Goal: Task Accomplishment & Management: Complete application form

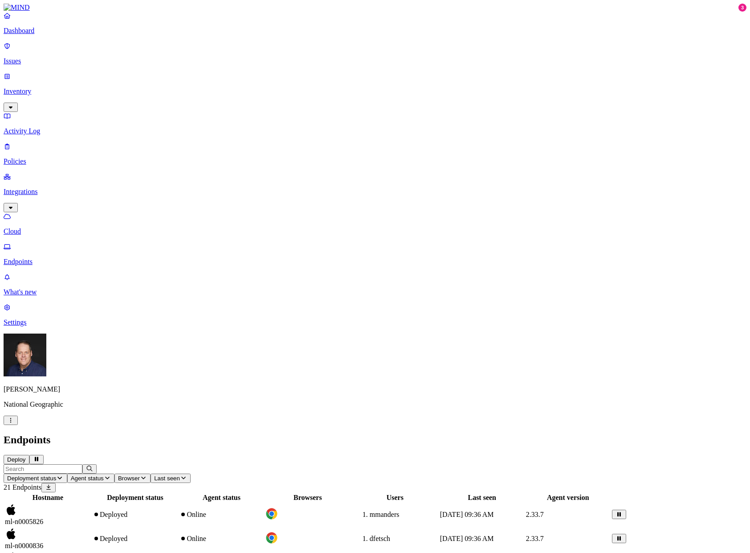
click at [45, 58] on p "Issues" at bounding box center [375, 61] width 743 height 8
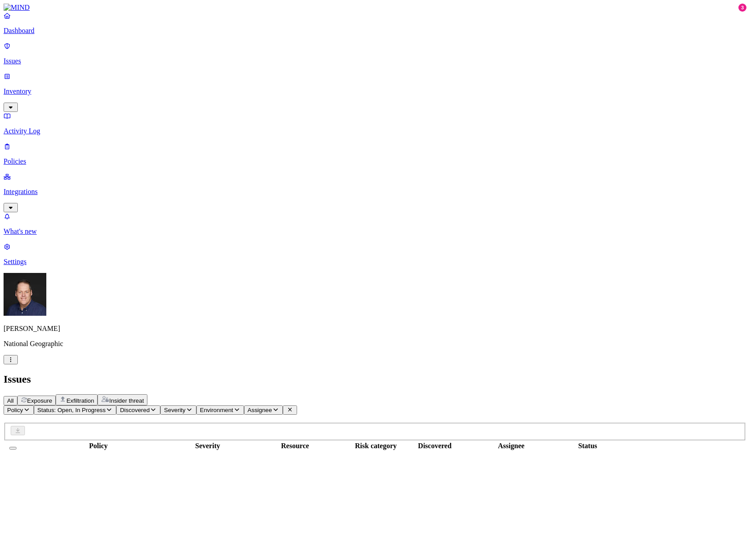
click at [29, 87] on p "Inventory" at bounding box center [375, 91] width 743 height 8
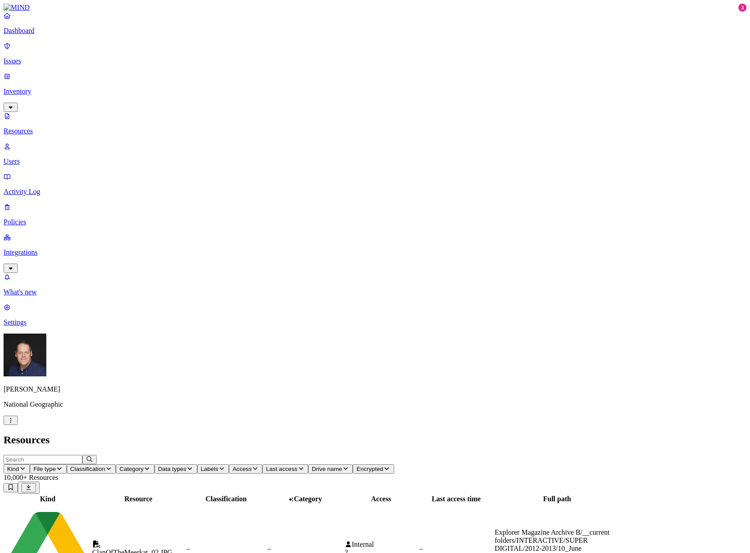
click at [82, 455] on input "text" at bounding box center [43, 459] width 79 height 9
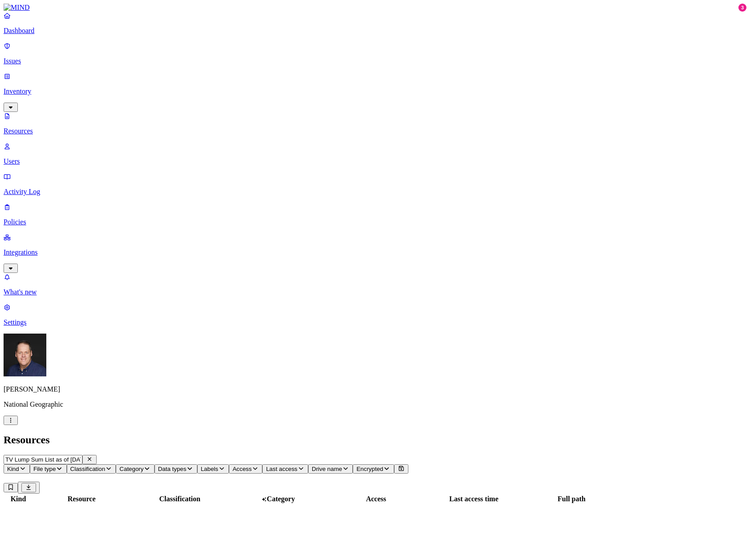
scroll to position [0, 23]
type input "T"
click at [19, 465] on span "Kind" at bounding box center [13, 468] width 12 height 7
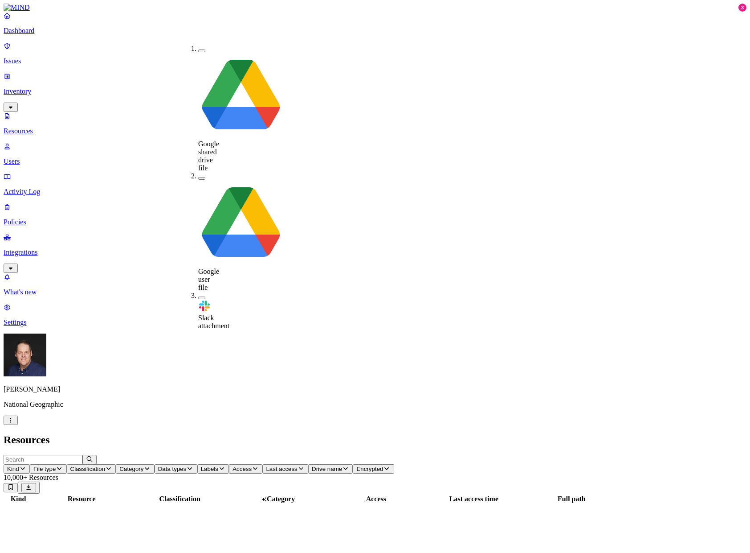
click at [63, 465] on icon "button" at bounding box center [59, 468] width 7 height 6
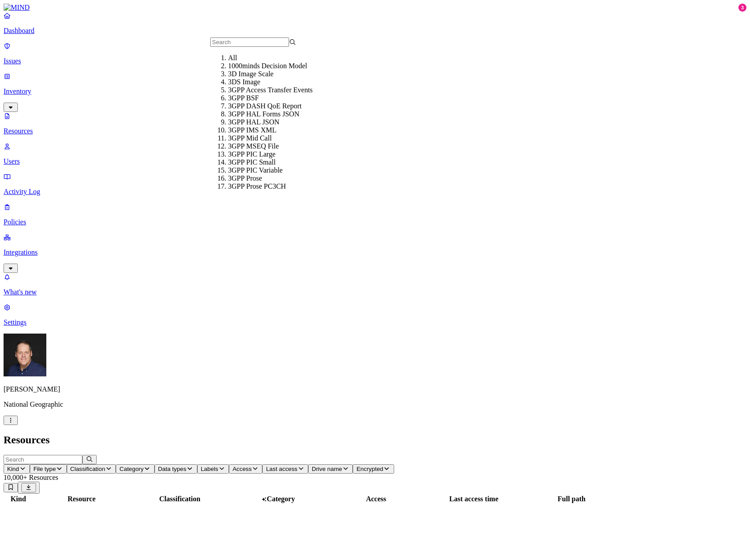
click at [252, 465] on span "Access" at bounding box center [242, 468] width 19 height 7
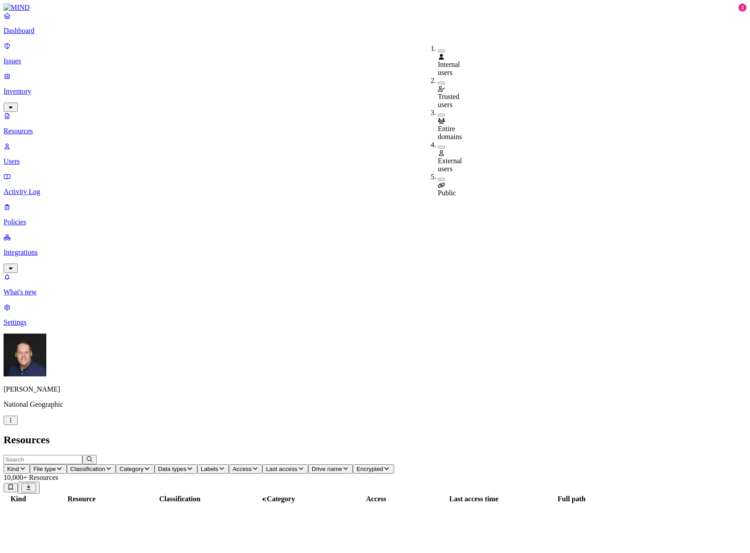
click at [438, 114] on button "button" at bounding box center [441, 115] width 7 height 3
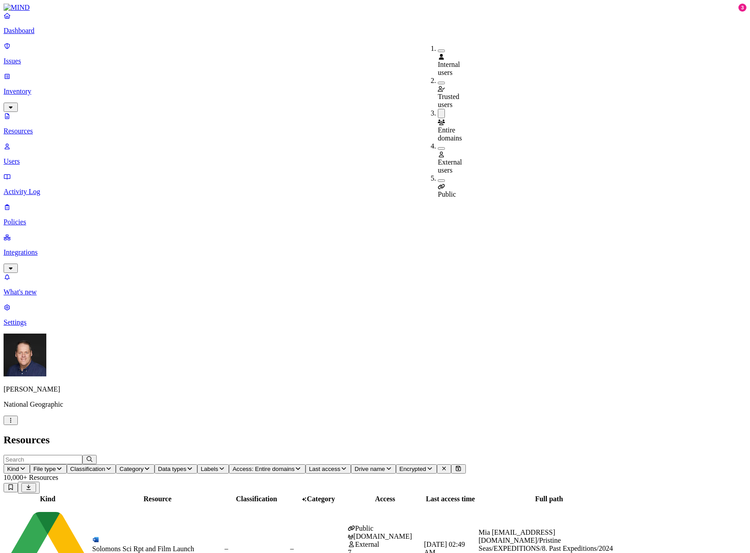
click at [143, 465] on span "Category" at bounding box center [131, 468] width 24 height 7
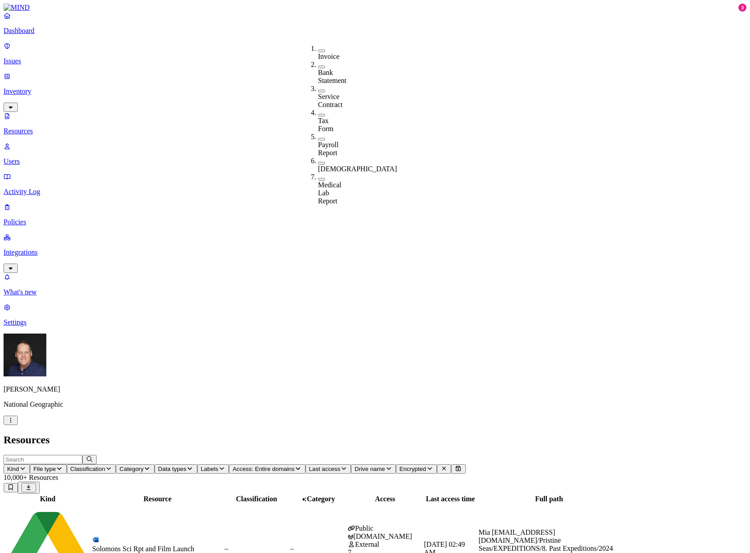
click at [187, 465] on span "Data types" at bounding box center [172, 468] width 29 height 7
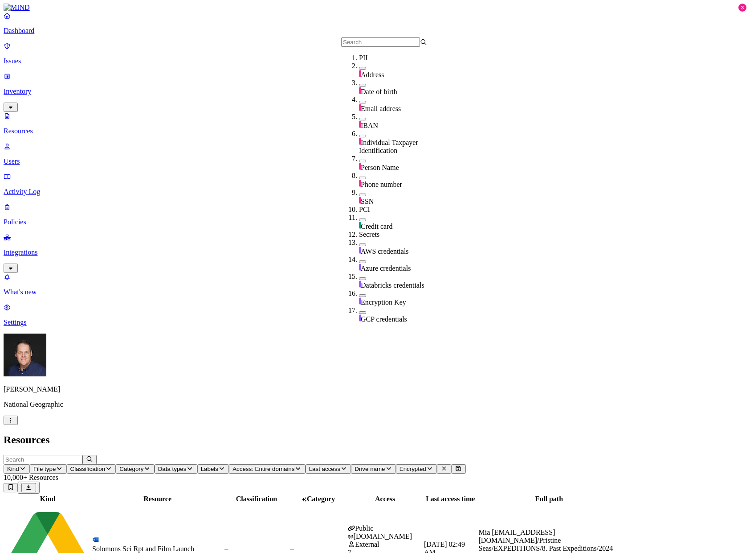
click at [359, 188] on div "SSN" at bounding box center [402, 196] width 86 height 17
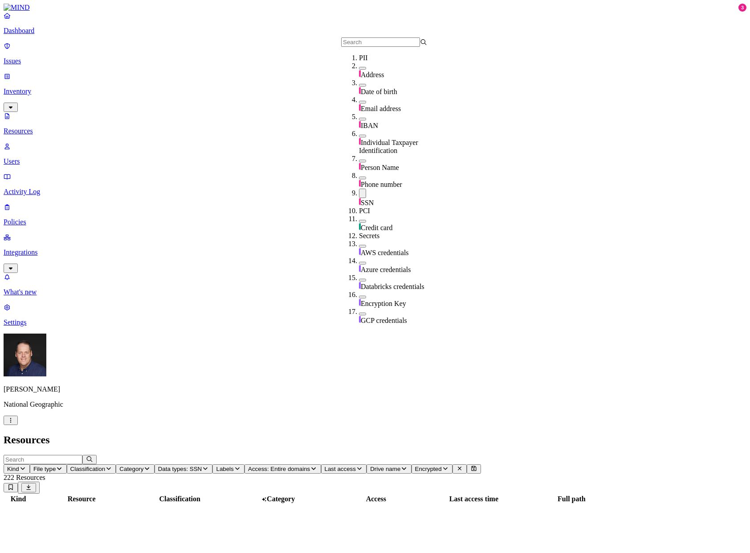
click at [368, 434] on header "Resources" at bounding box center [375, 440] width 743 height 12
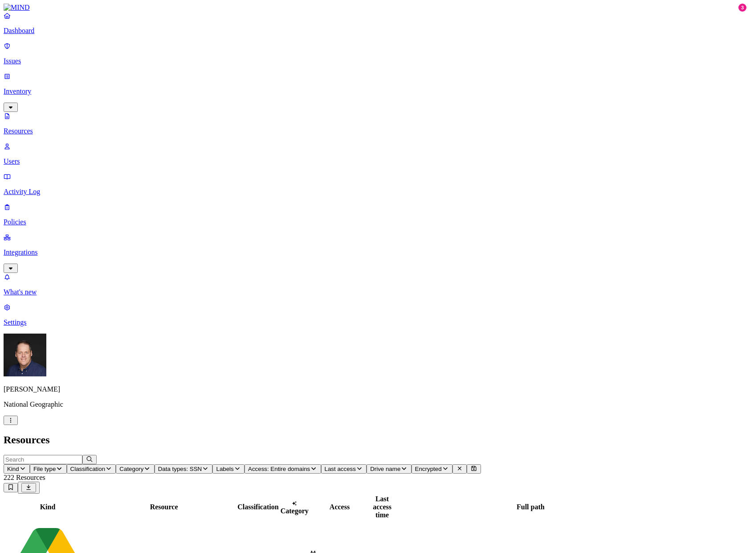
click at [394, 494] on th "Last access time" at bounding box center [382, 506] width 24 height 25
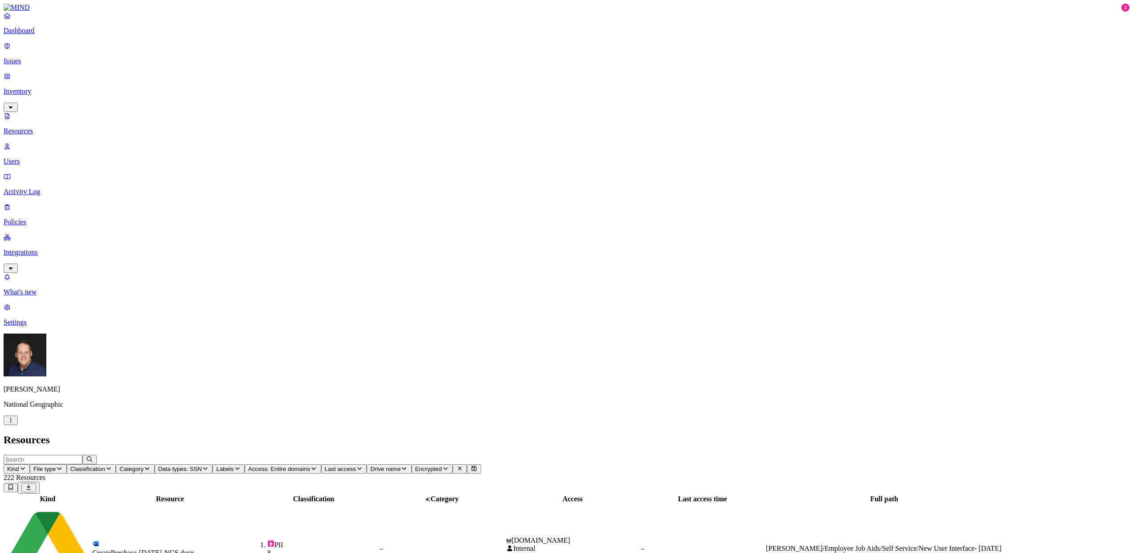
click at [356, 465] on span "Last access" at bounding box center [340, 468] width 31 height 7
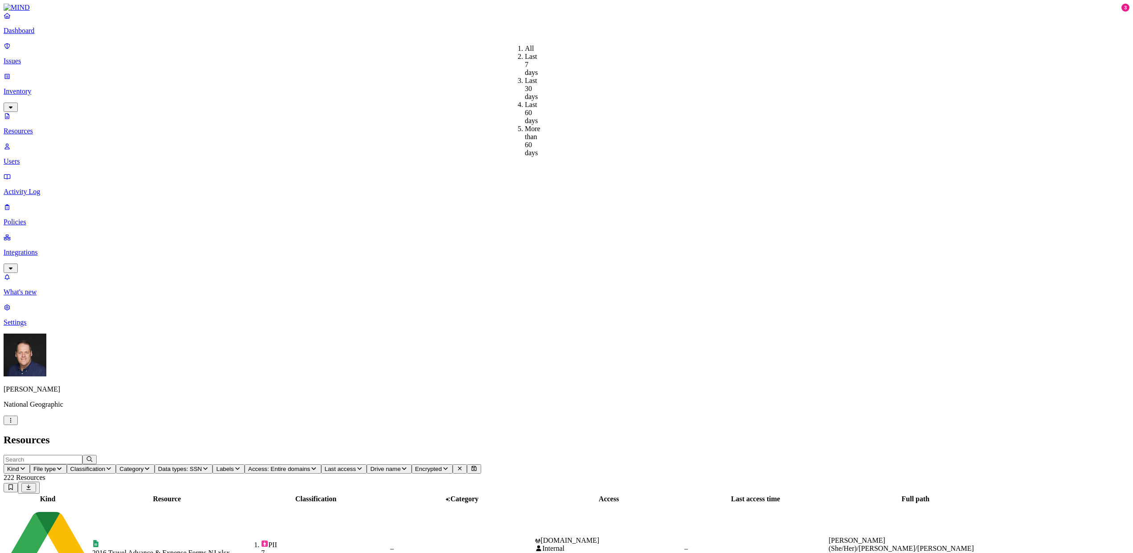
click at [525, 61] on div "Last 7 days" at bounding box center [525, 65] width 0 height 24
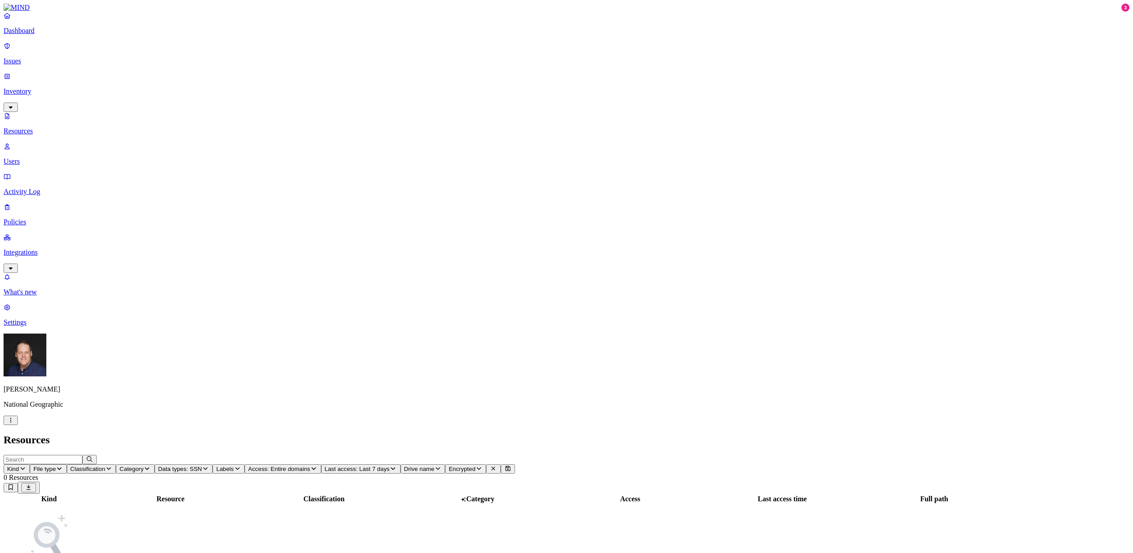
click at [209, 465] on icon "button" at bounding box center [205, 468] width 7 height 6
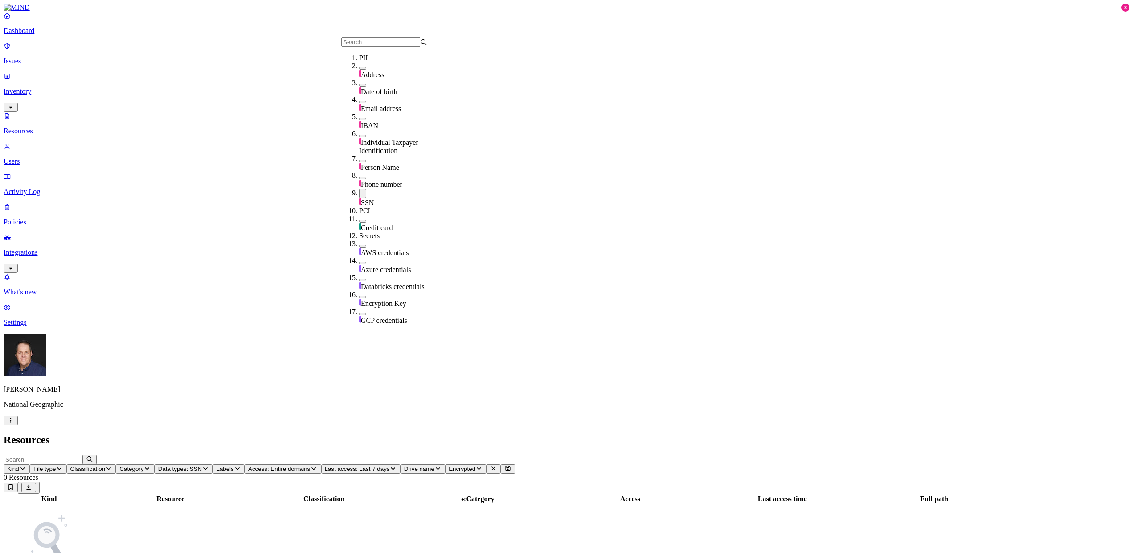
click at [359, 188] on div "SSN" at bounding box center [402, 197] width 86 height 18
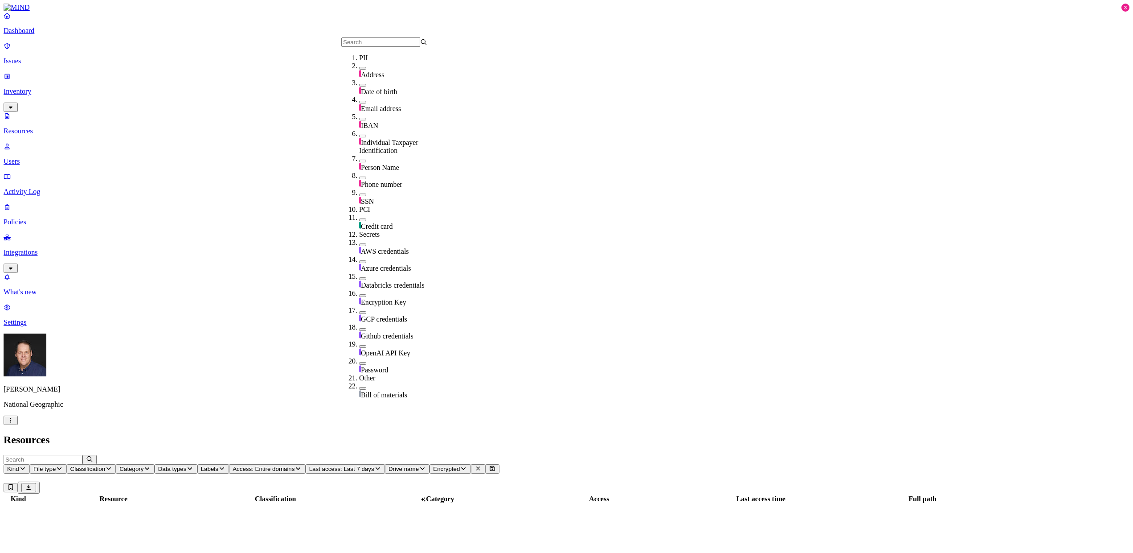
scroll to position [89, 0]
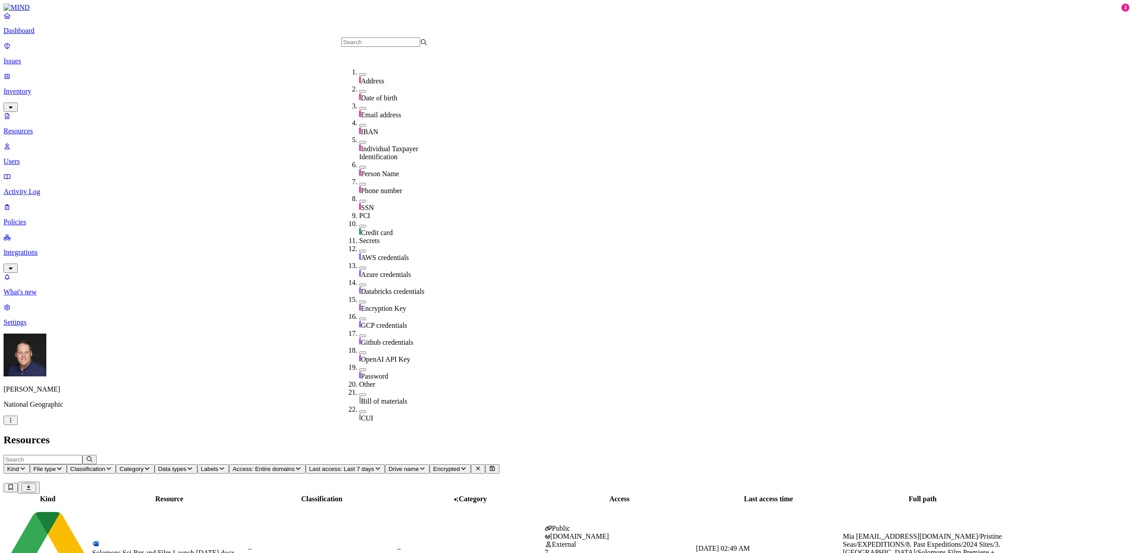
click at [359, 200] on button "button" at bounding box center [362, 201] width 7 height 3
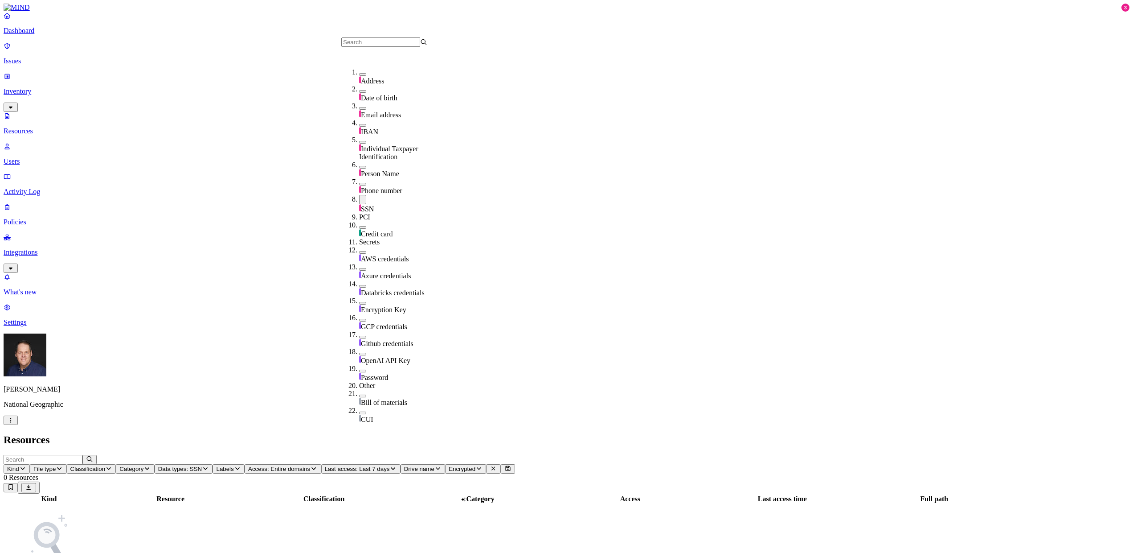
click at [359, 195] on button "button" at bounding box center [362, 199] width 7 height 9
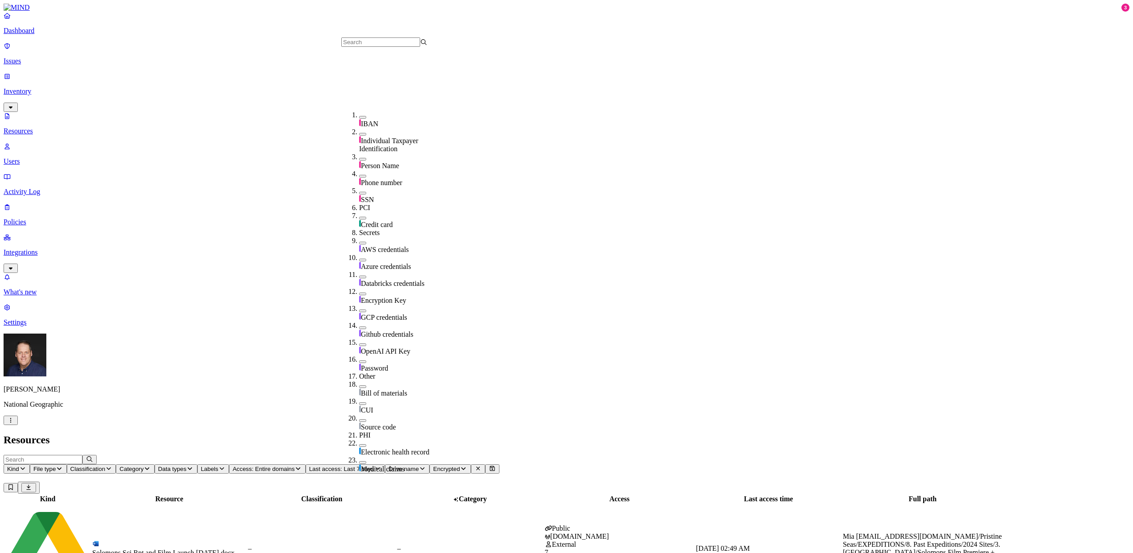
scroll to position [178, 0]
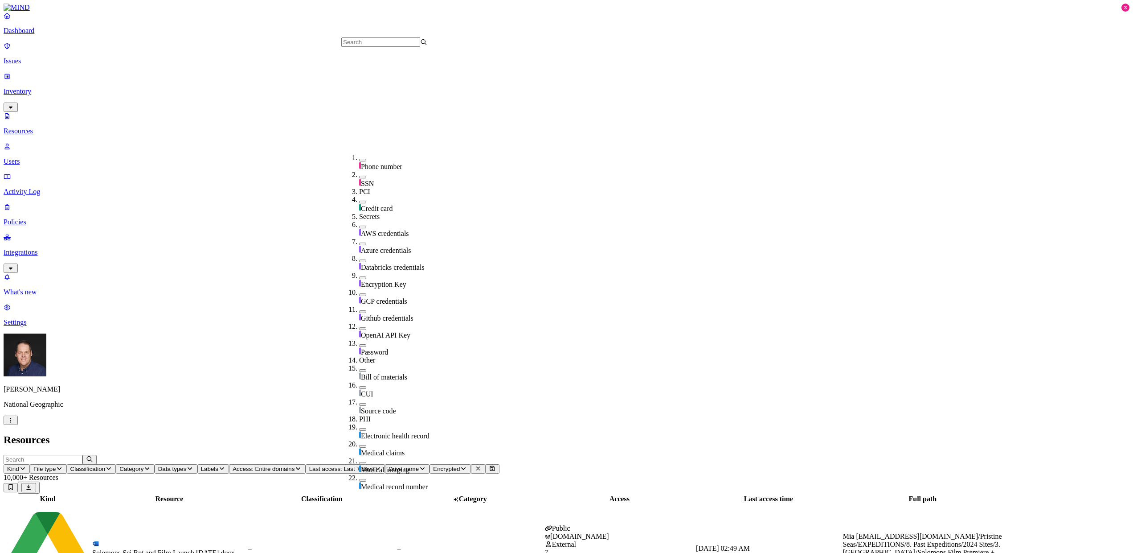
click at [742, 455] on header "Kind File type Classification Category Data types Labels Access: Entire domains…" at bounding box center [567, 474] width 1126 height 39
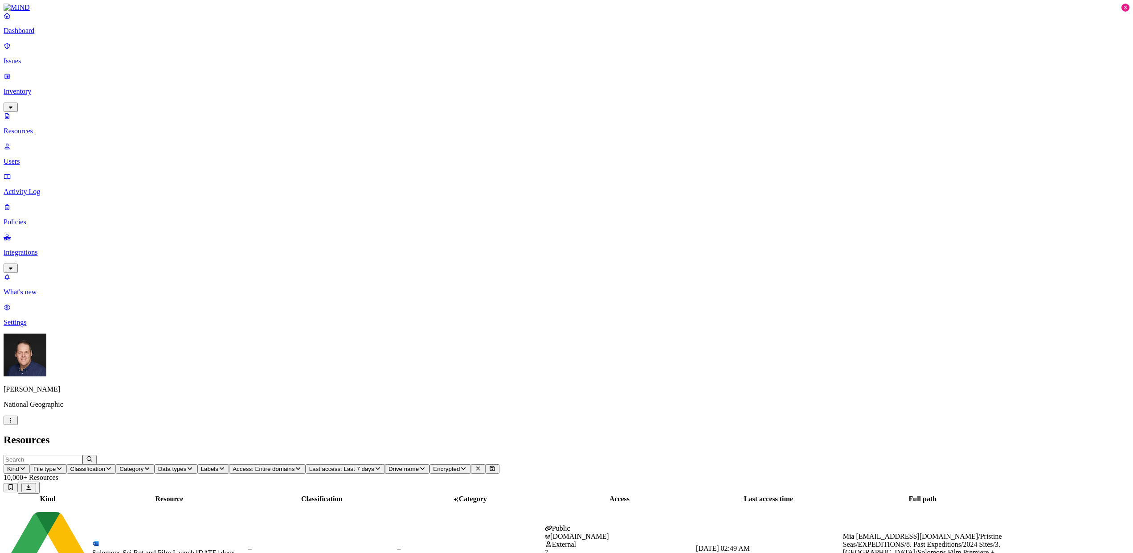
scroll to position [0, 0]
click at [302, 465] on icon "button" at bounding box center [298, 468] width 7 height 6
click at [438, 179] on button "button" at bounding box center [441, 180] width 7 height 3
click at [187, 465] on span "Data types" at bounding box center [172, 468] width 29 height 7
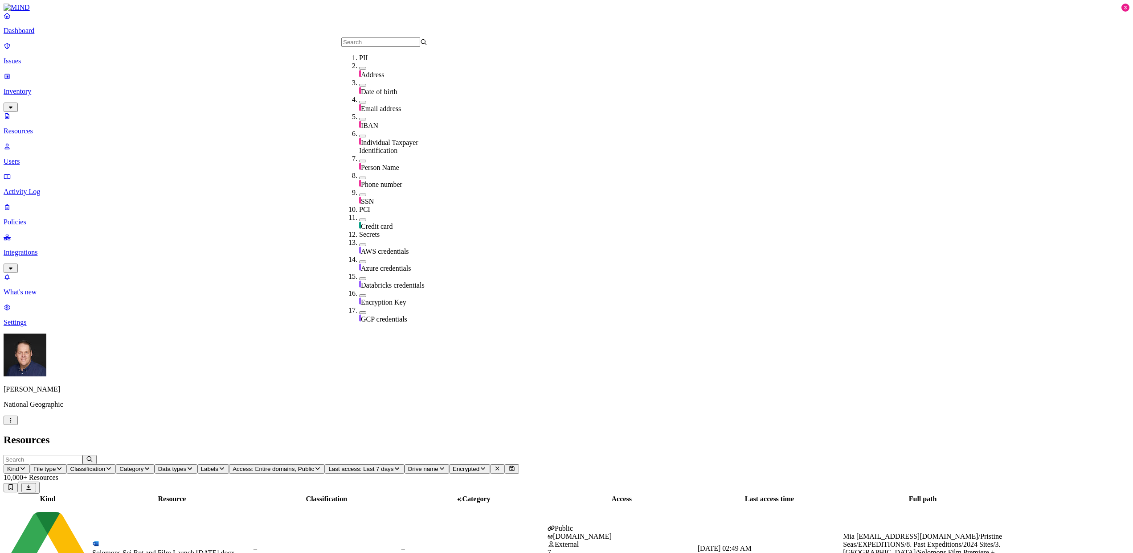
click at [359, 193] on button "button" at bounding box center [362, 194] width 7 height 3
click at [750, 434] on h2 "Resources" at bounding box center [567, 440] width 1126 height 12
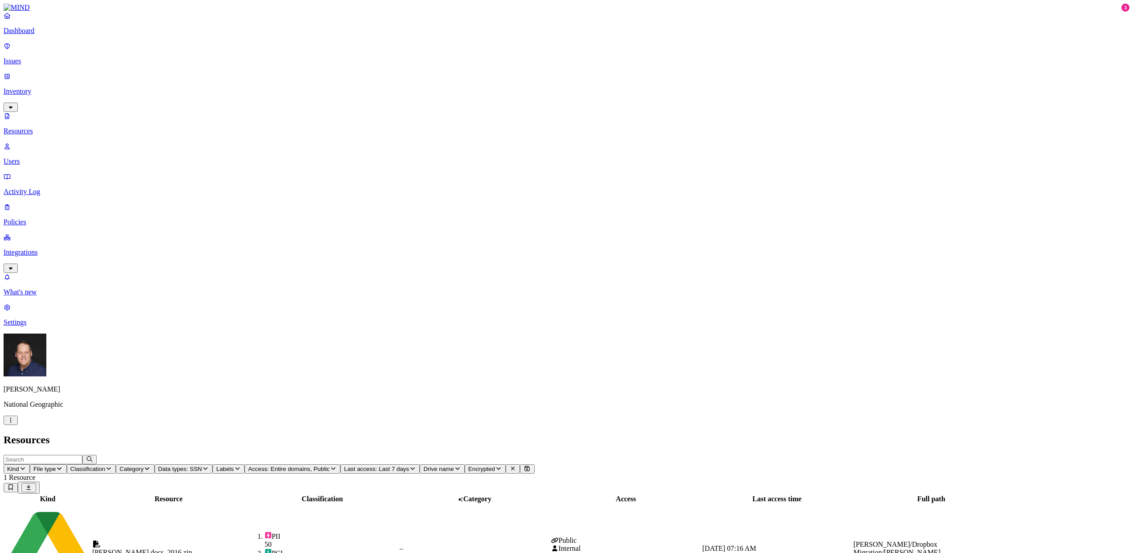
click at [188, 548] on div "[PERSON_NAME] docs_2016.zip" at bounding box center [168, 552] width 153 height 8
click at [454, 465] on span "Drive name" at bounding box center [438, 468] width 30 height 7
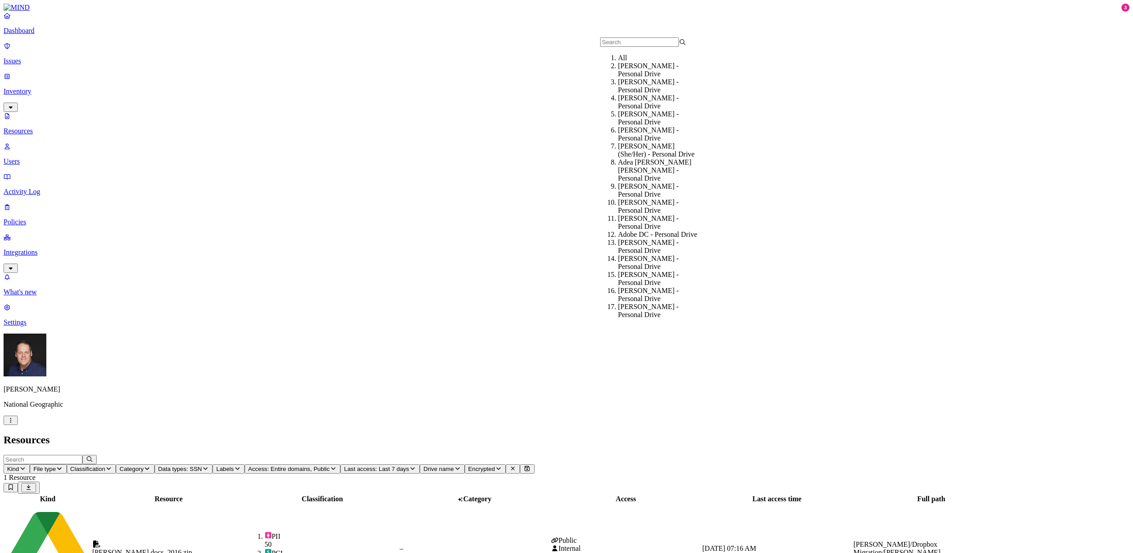
click at [454, 465] on span "Drive name" at bounding box center [438, 468] width 30 height 7
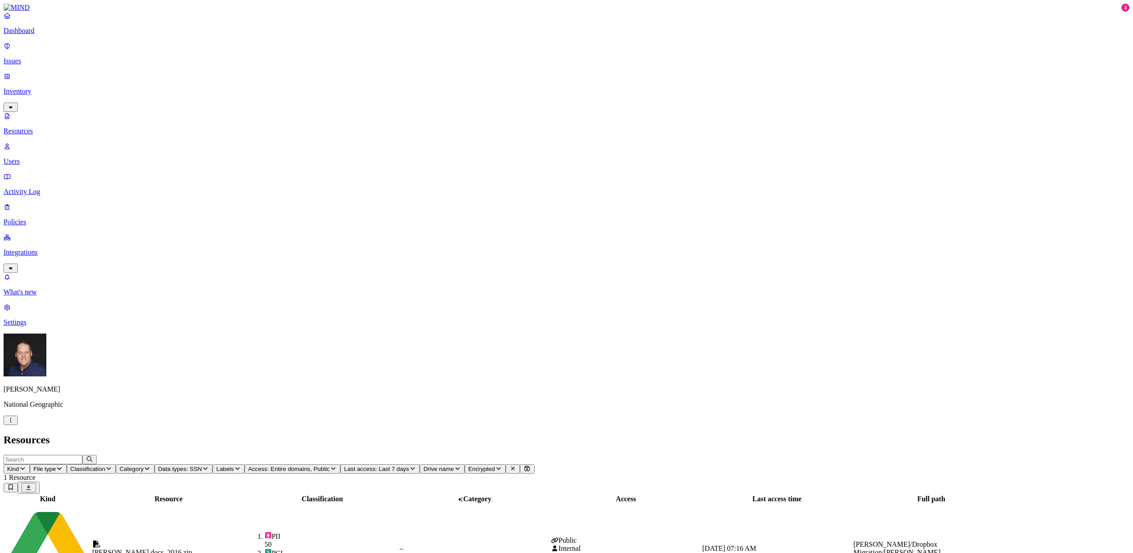
click at [409, 465] on span "Last access: Last 7 days" at bounding box center [376, 468] width 65 height 7
click at [542, 78] on div "Last 30 days" at bounding box center [542, 89] width 0 height 24
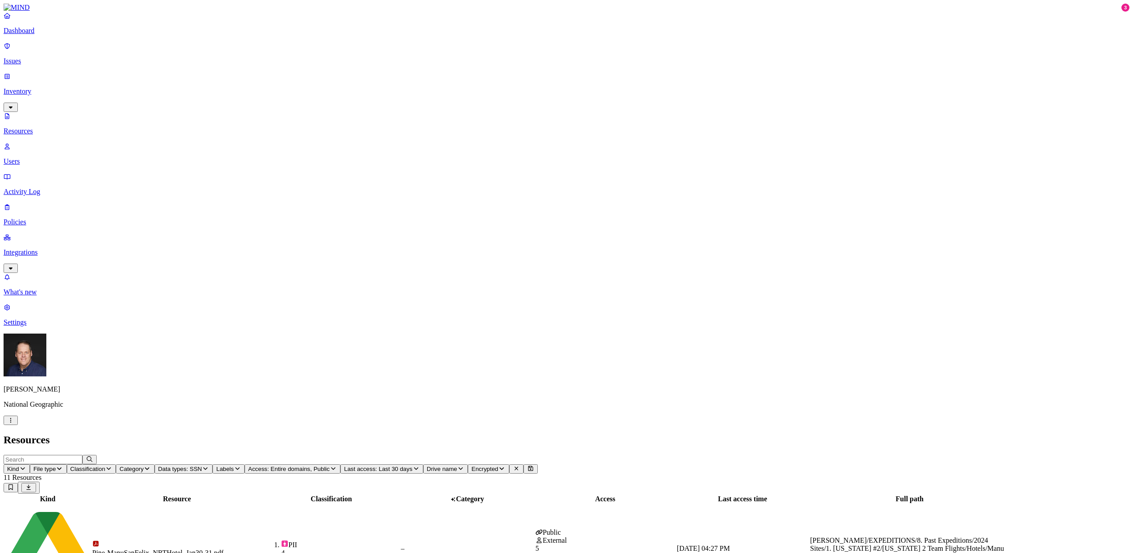
click at [40, 57] on p "Issues" at bounding box center [567, 61] width 1126 height 8
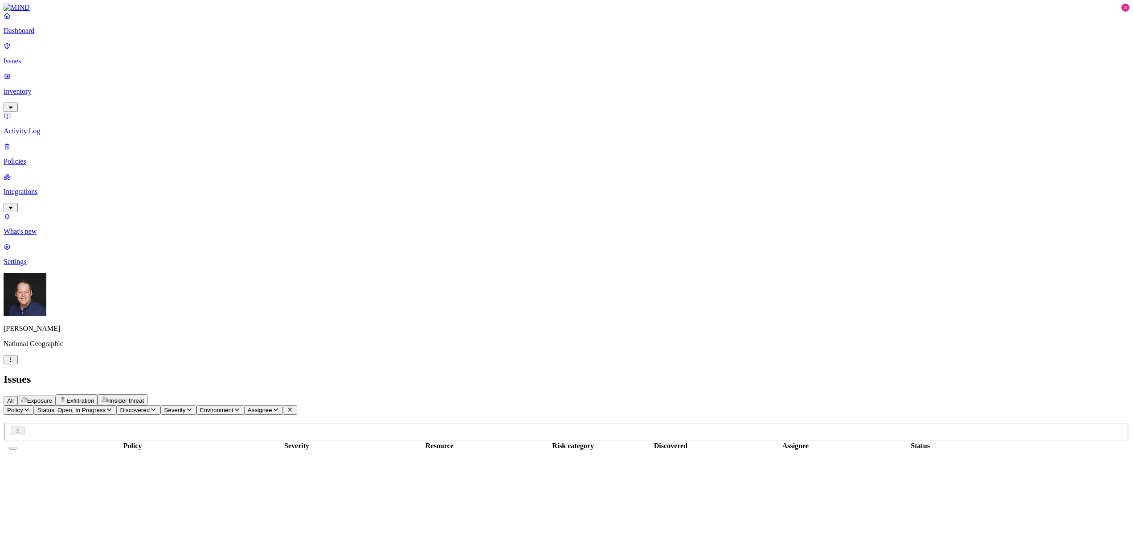
click at [52, 397] on span "Exposure" at bounding box center [39, 400] width 25 height 7
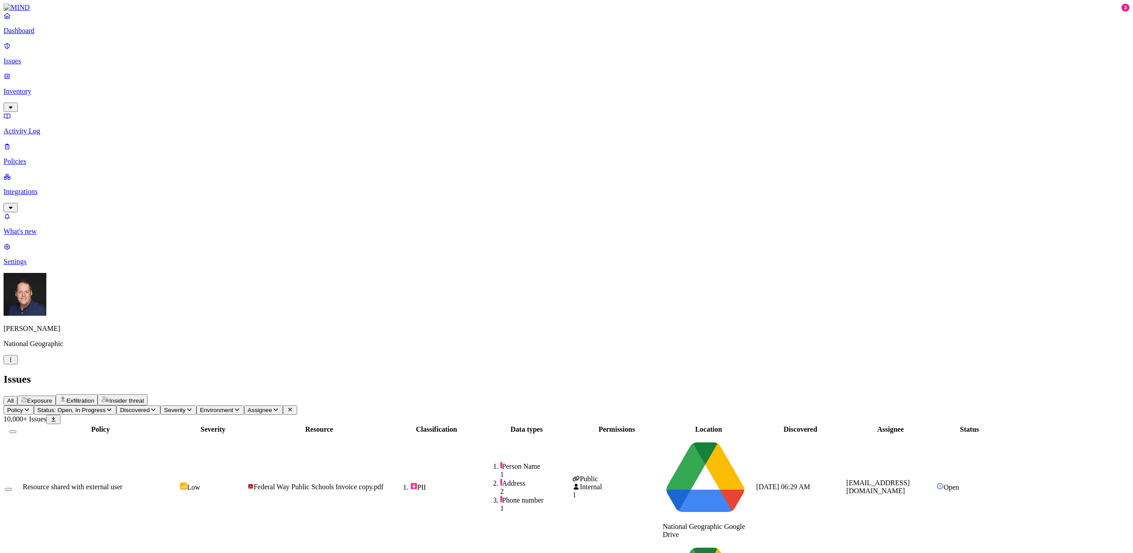
click at [66, 395] on icon "button" at bounding box center [62, 398] width 7 height 7
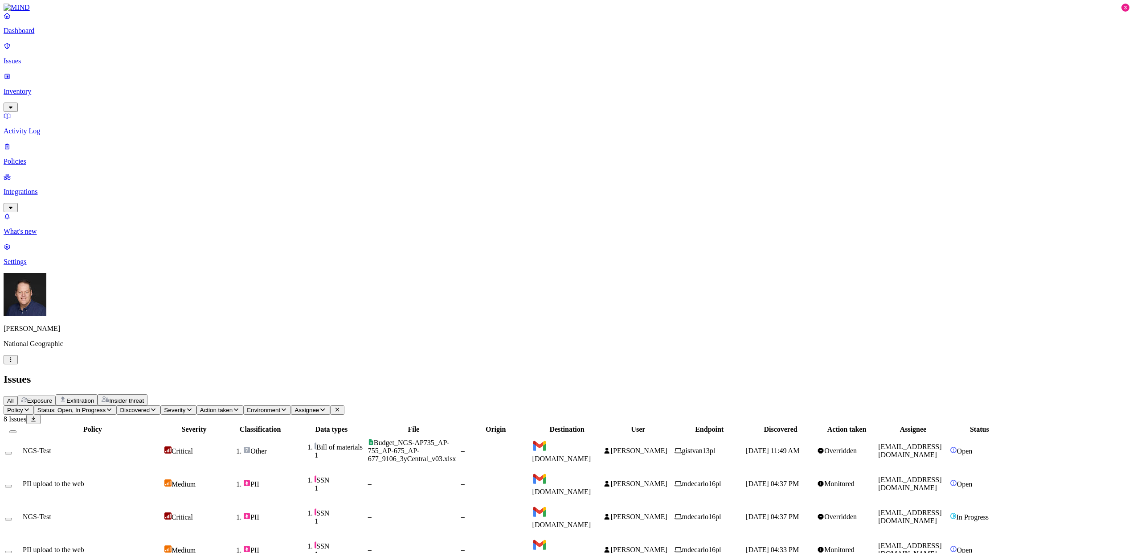
click at [52, 397] on span "Exposure" at bounding box center [39, 400] width 25 height 7
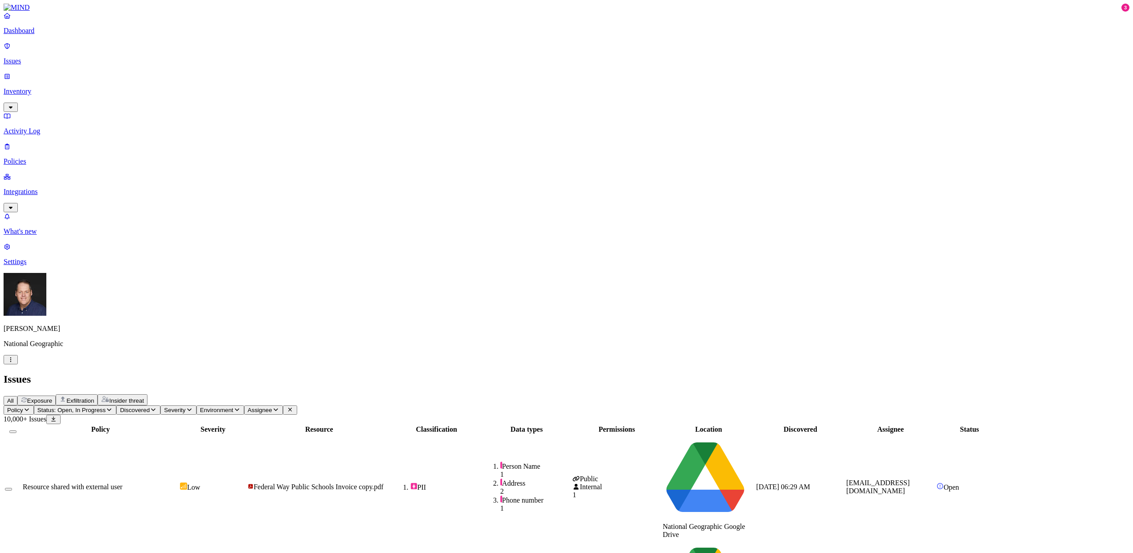
click at [391, 425] on th "Resource" at bounding box center [318, 429] width 143 height 9
click at [272, 406] on span "Assignee" at bounding box center [260, 409] width 25 height 7
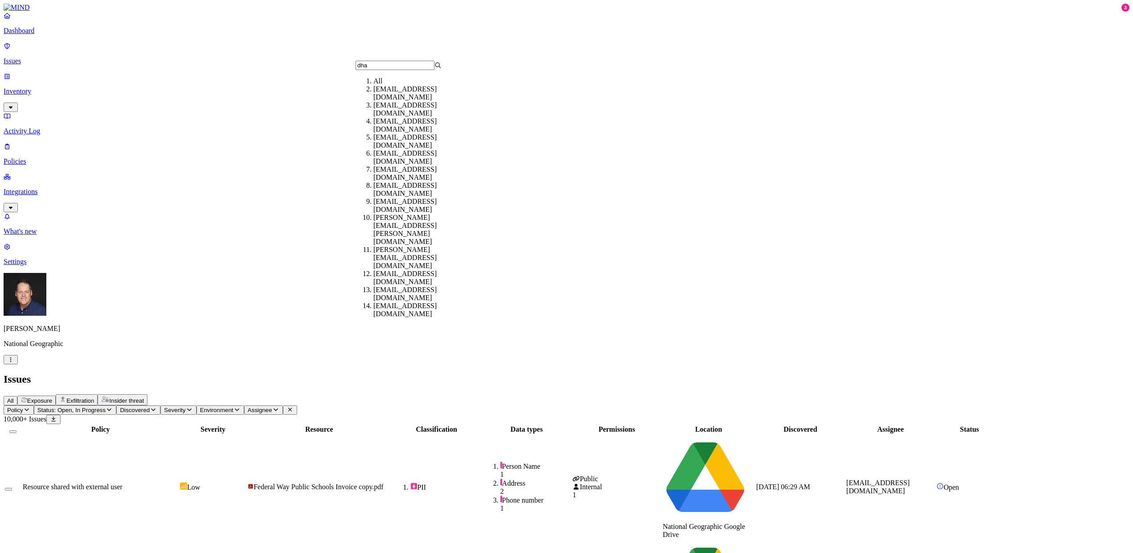
type input "dhan"
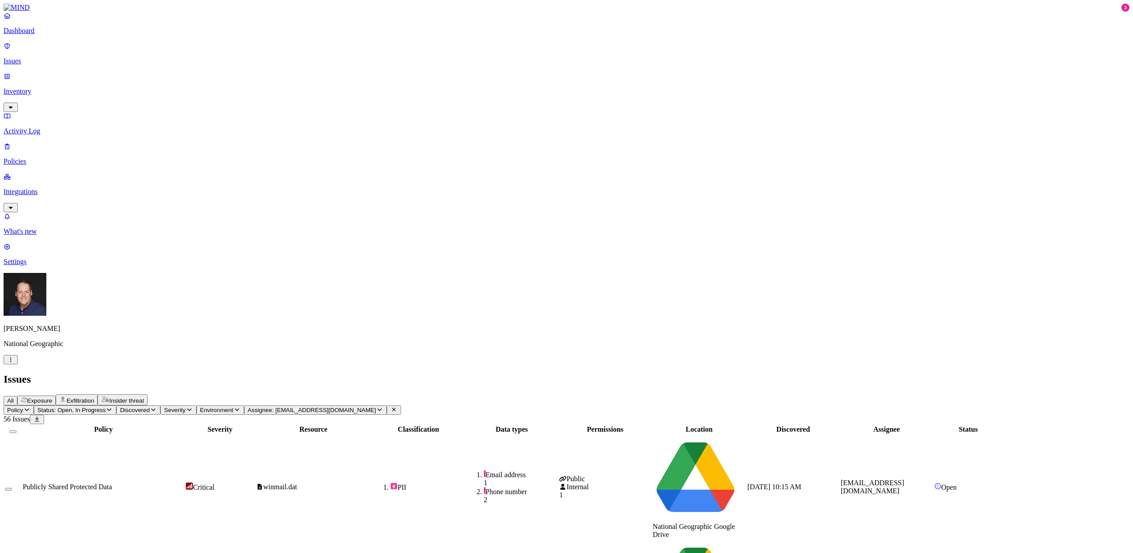
drag, startPoint x: 665, startPoint y: 73, endPoint x: 751, endPoint y: 69, distance: 86.1
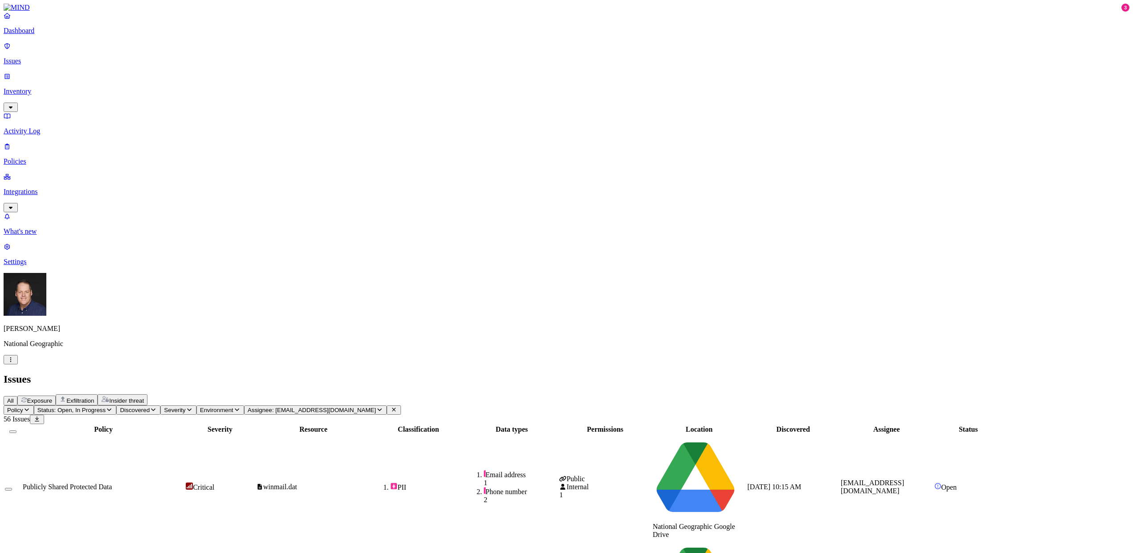
click at [644, 433] on div at bounding box center [598, 433] width 92 height 0
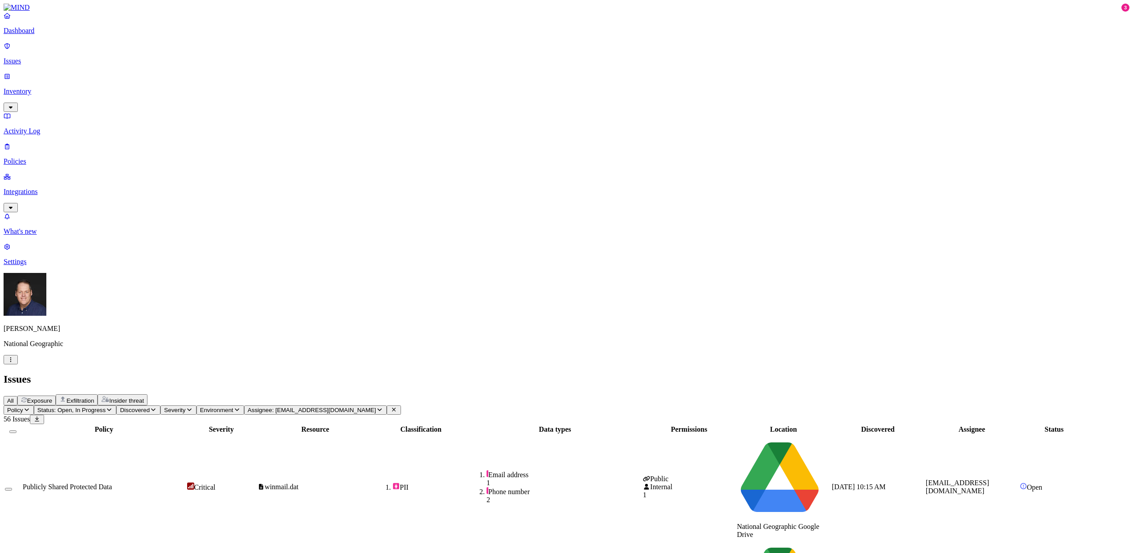
scroll to position [98, 0]
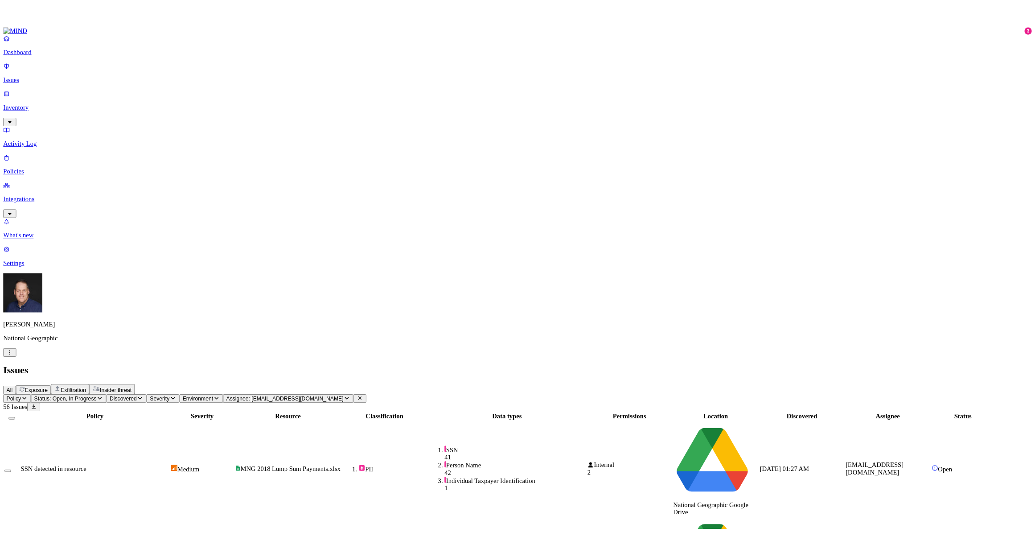
scroll to position [0, 0]
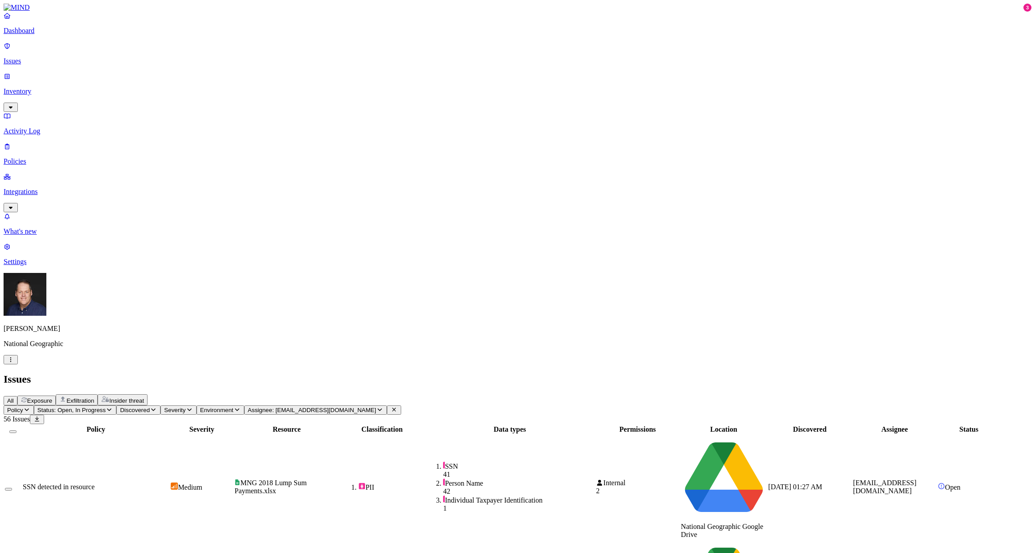
click at [94, 483] on span "SSN detected in resource" at bounding box center [59, 487] width 72 height 8
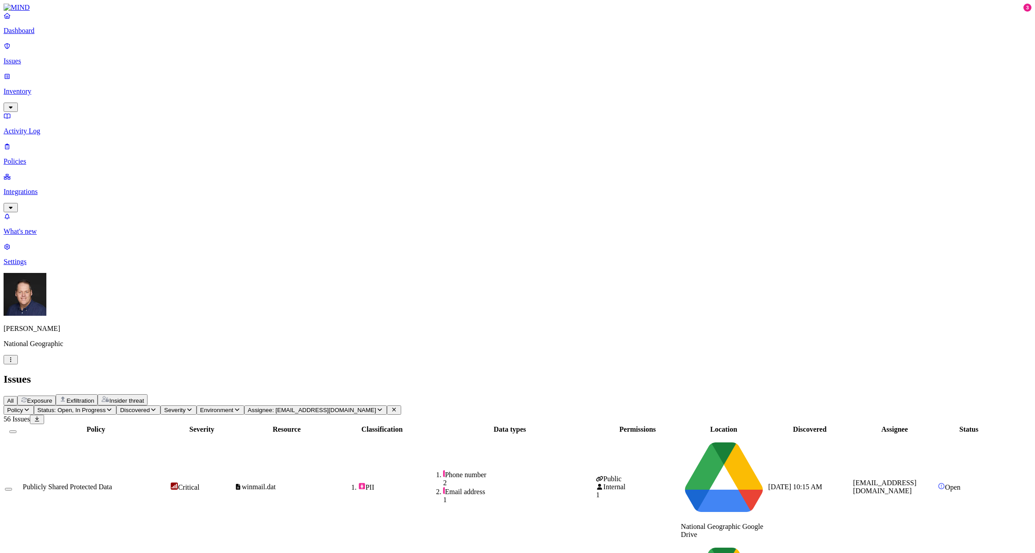
click at [53, 157] on p "Policies" at bounding box center [518, 161] width 1028 height 8
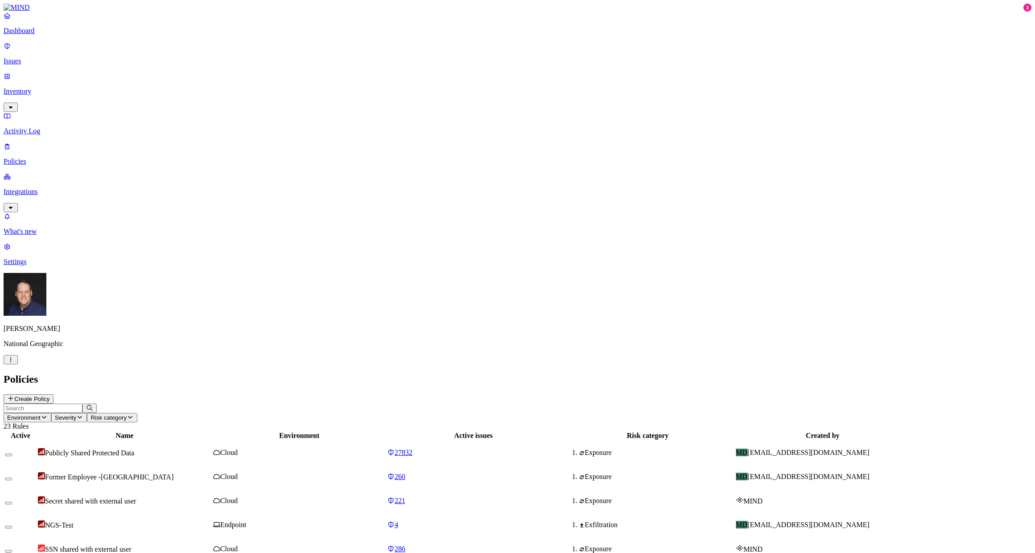
click at [53, 394] on button "Create Policy" at bounding box center [29, 398] width 50 height 9
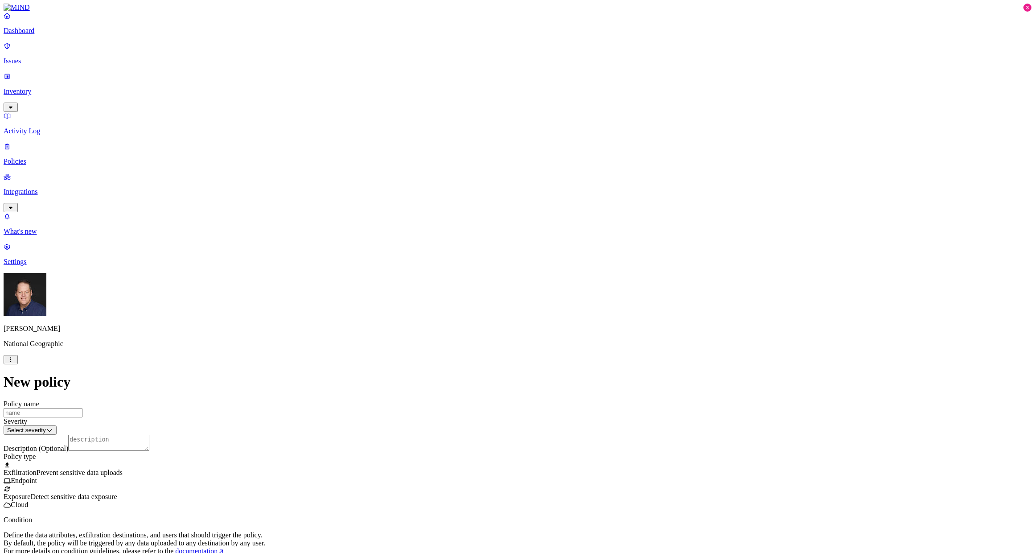
click at [82, 408] on input "Policy name" at bounding box center [43, 412] width 79 height 9
type input "Internally Shared PII"
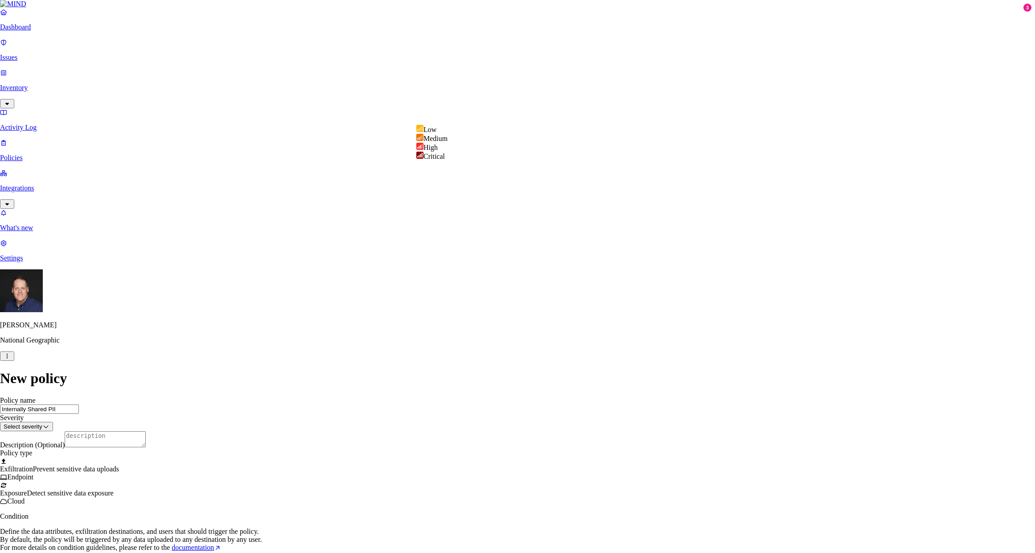
click at [530, 109] on html "Dashboard Issues Inventory Activity Log Policies Integrations What's new 3 Sett…" at bounding box center [517, 462] width 1035 height 925
select select "4"
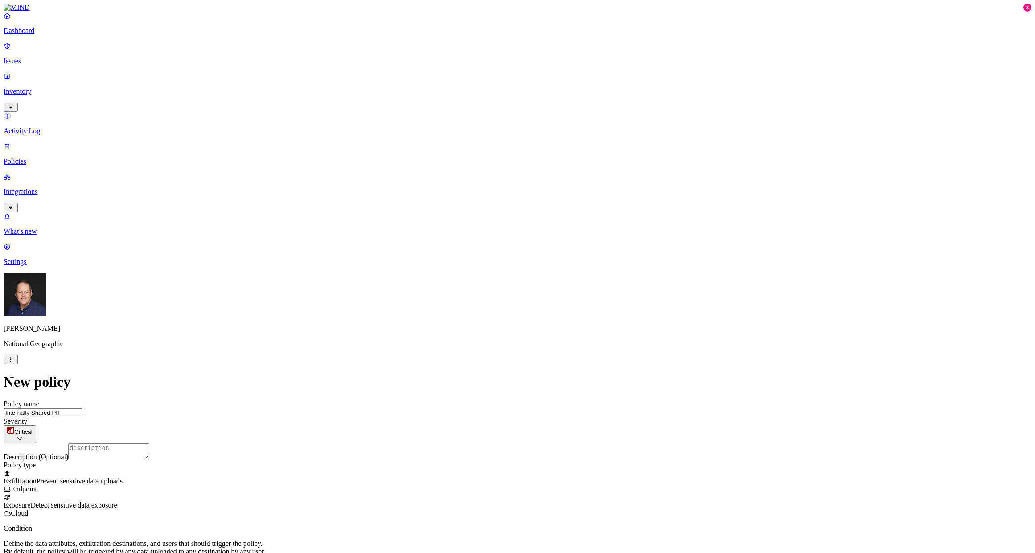
click at [149, 443] on textarea "Description (Optional)" at bounding box center [108, 451] width 81 height 16
type textarea "PII data over shared"
click at [421, 493] on div at bounding box center [518, 493] width 1028 height 0
click at [464, 421] on label "Data type" at bounding box center [456, 418] width 13 height 16
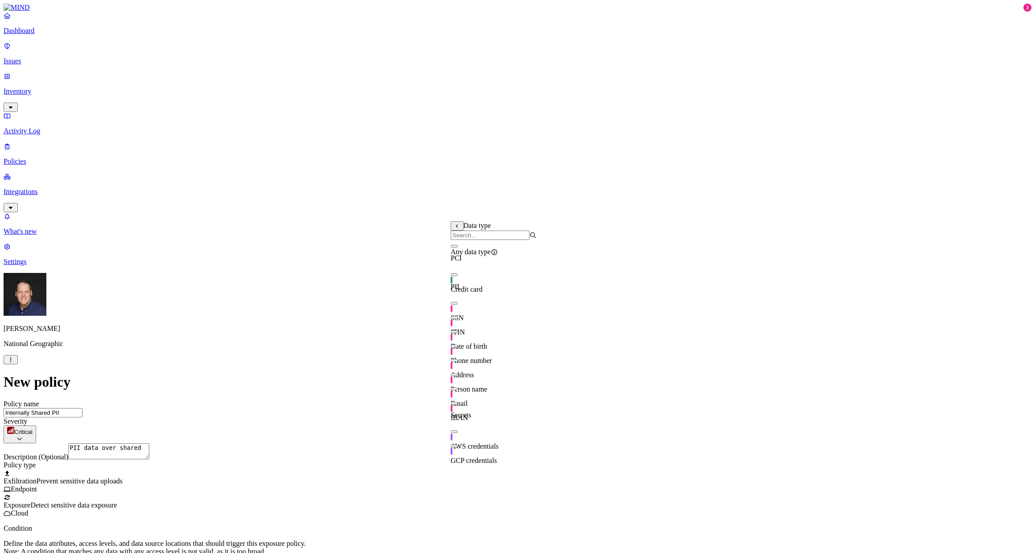
click at [458, 304] on button "button" at bounding box center [453, 303] width 7 height 3
click at [458, 276] on button "button" at bounding box center [453, 274] width 7 height 3
click at [458, 430] on button "button" at bounding box center [453, 431] width 7 height 3
click at [458, 444] on button "button" at bounding box center [453, 445] width 7 height 3
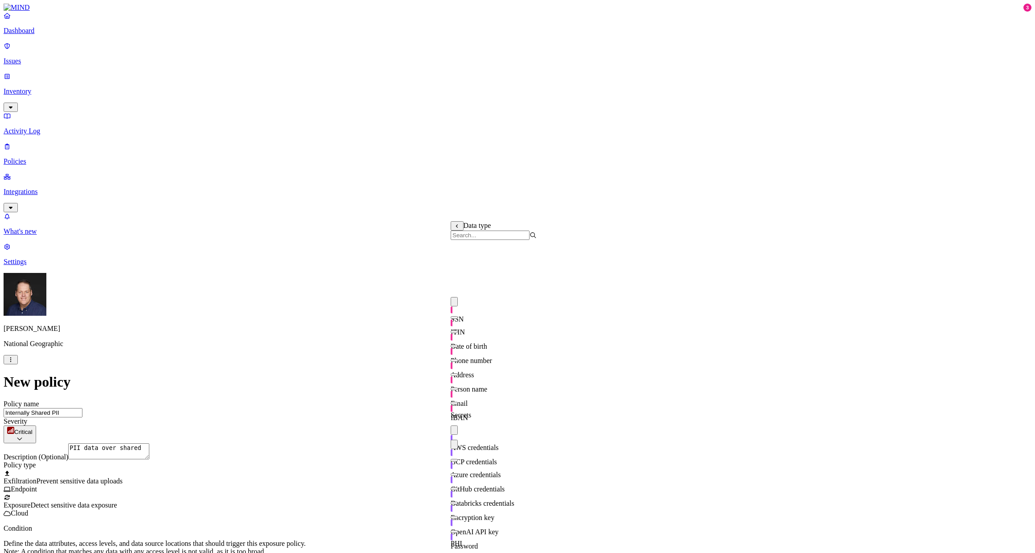
click at [458, 459] on button "button" at bounding box center [453, 460] width 7 height 3
drag, startPoint x: 459, startPoint y: 352, endPoint x: 459, endPoint y: 364, distance: 11.6
click at [458, 473] on button "button" at bounding box center [453, 474] width 7 height 3
click at [458, 487] on button "button" at bounding box center [453, 488] width 7 height 3
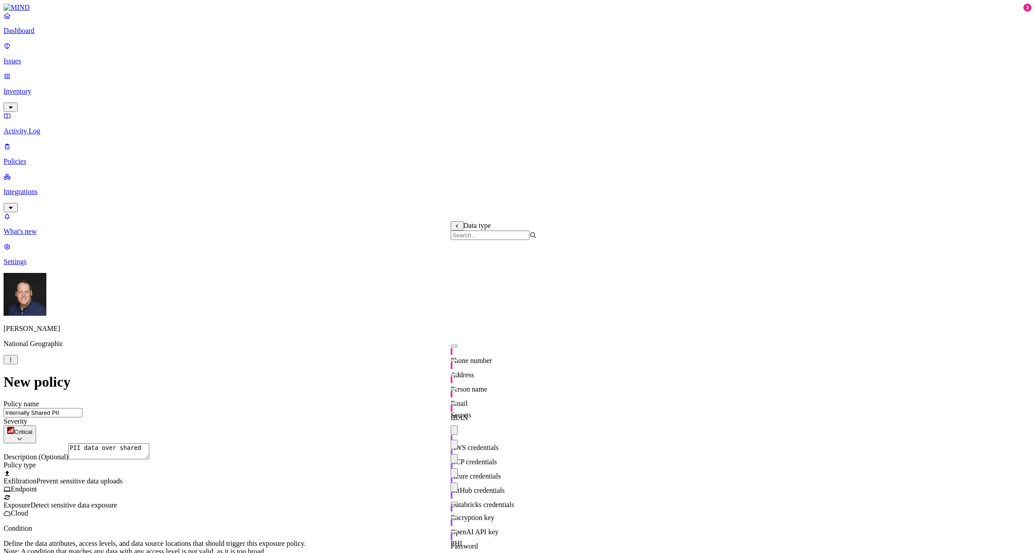
click at [458, 501] on button "button" at bounding box center [453, 502] width 7 height 3
click at [458, 516] on button "button" at bounding box center [453, 517] width 7 height 3
click at [458, 530] on button "button" at bounding box center [453, 531] width 7 height 3
click at [458, 247] on button "button" at bounding box center [453, 246] width 7 height 3
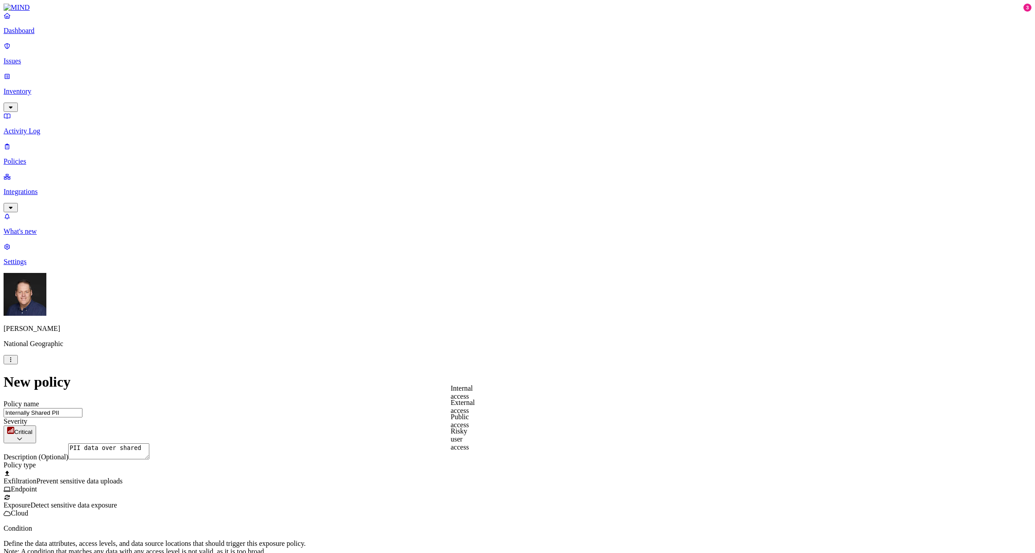
scroll to position [89, 0]
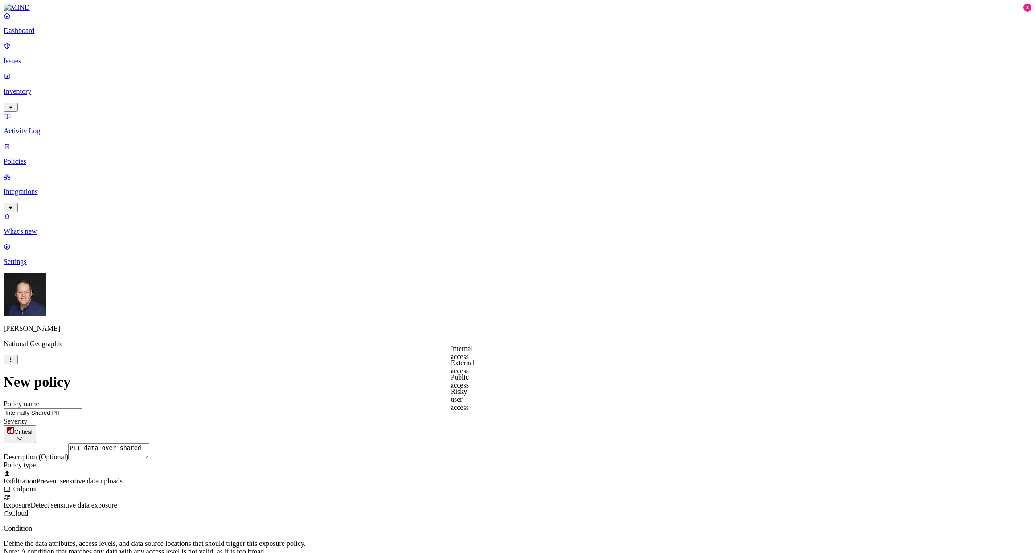
click at [471, 352] on label "Internal access" at bounding box center [461, 352] width 22 height 16
click at [469, 381] on label "Public access" at bounding box center [459, 381] width 18 height 16
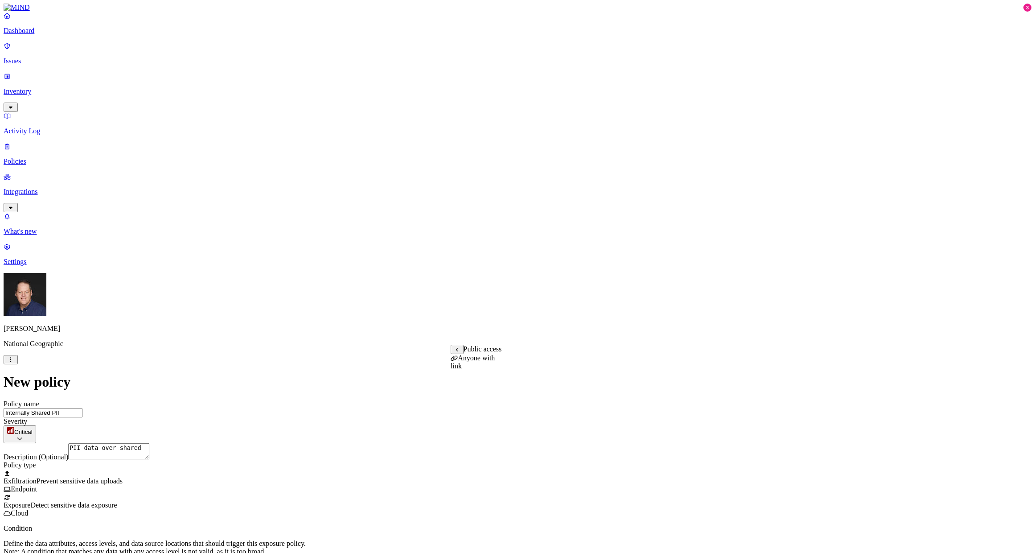
click at [457, 351] on icon at bounding box center [457, 350] width 2 height 4
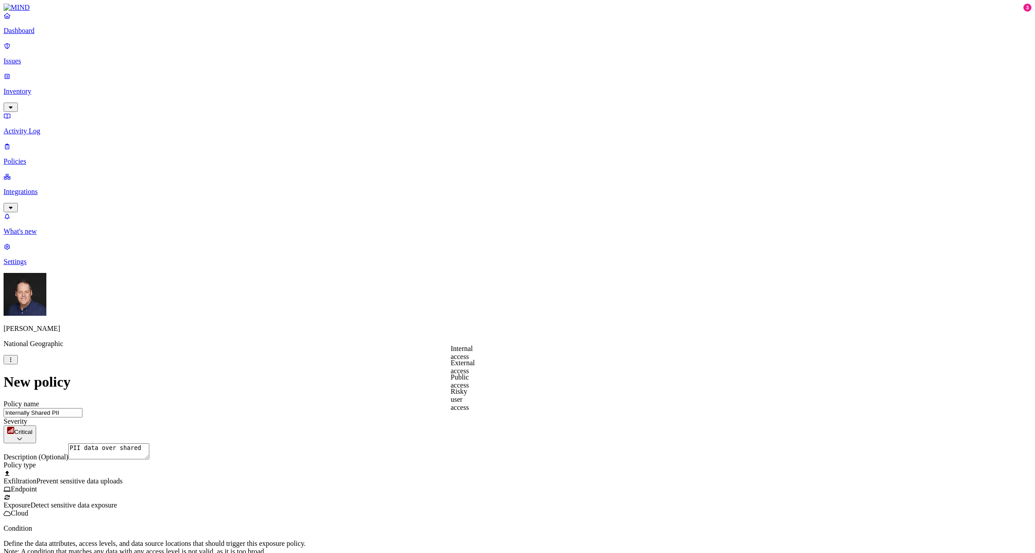
click at [28, 57] on p "Issues" at bounding box center [518, 61] width 1028 height 8
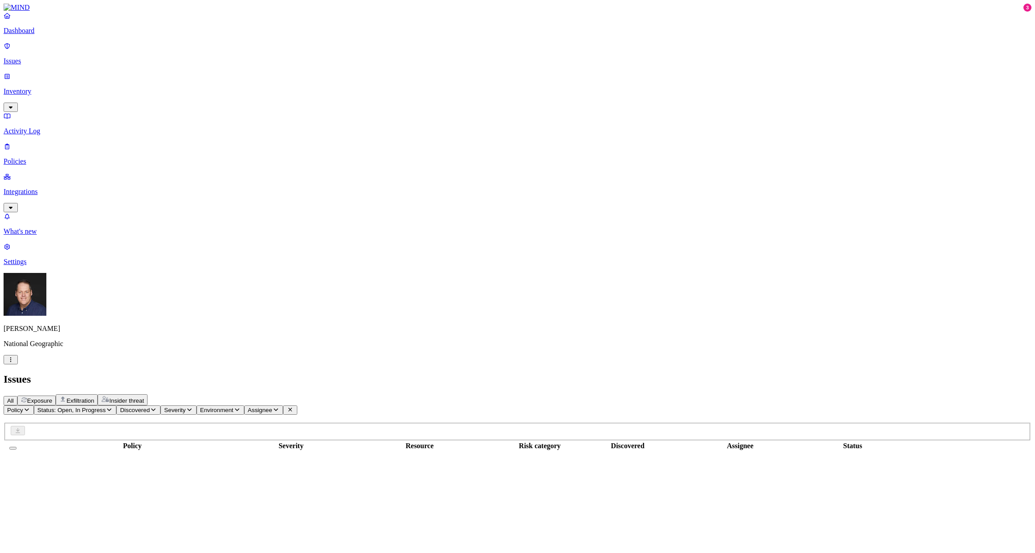
click at [52, 397] on span "Exposure" at bounding box center [39, 400] width 25 height 7
click at [113, 406] on icon "button" at bounding box center [109, 409] width 7 height 6
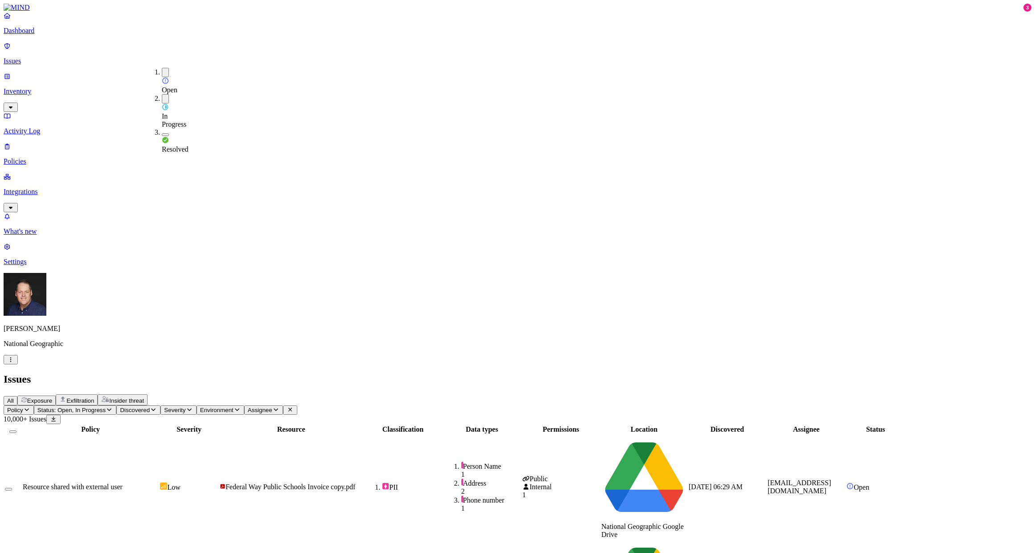
click at [157, 406] on icon "button" at bounding box center [153, 409] width 7 height 6
click at [185, 406] on span "Severity" at bounding box center [174, 409] width 21 height 7
click at [233, 406] on span "Environment" at bounding box center [216, 409] width 33 height 7
click at [272, 406] on span "Assignee" at bounding box center [260, 409] width 25 height 7
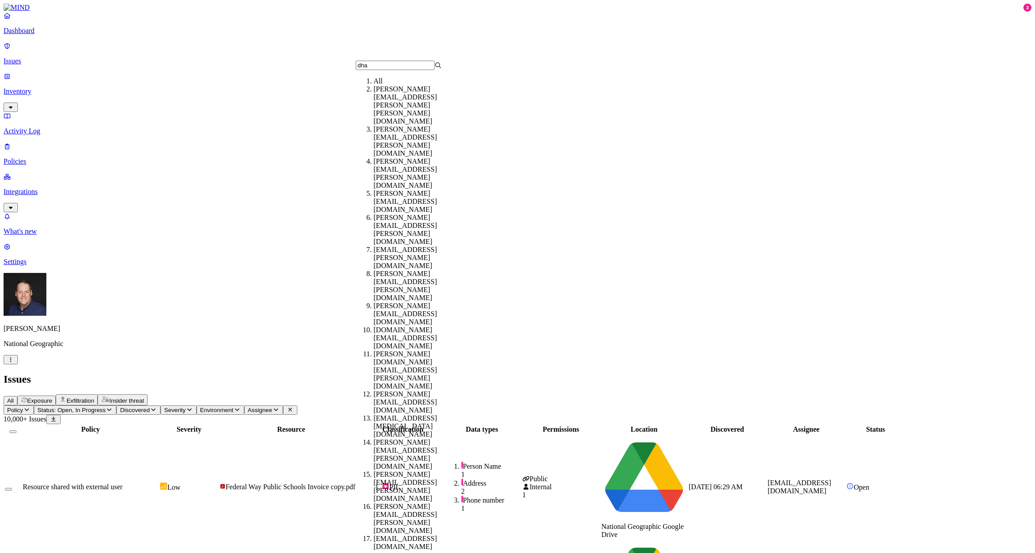
type input "dhan"
